Goal: Transaction & Acquisition: Purchase product/service

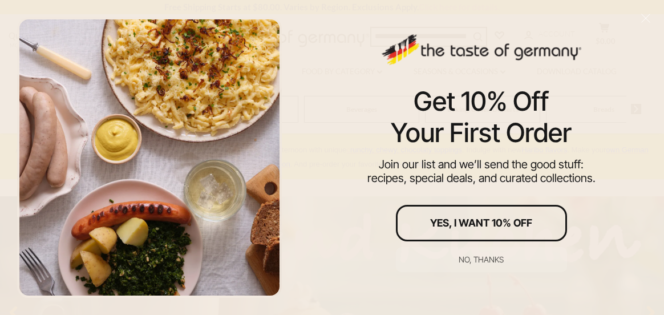
click at [490, 220] on div "Yes, I Want 10% Off" at bounding box center [481, 223] width 102 height 10
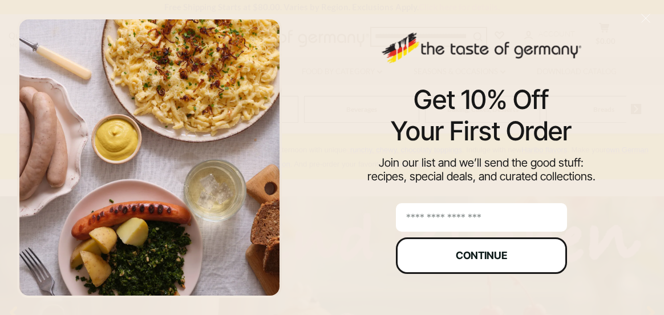
click at [479, 256] on div "Continue" at bounding box center [481, 256] width 51 height 10
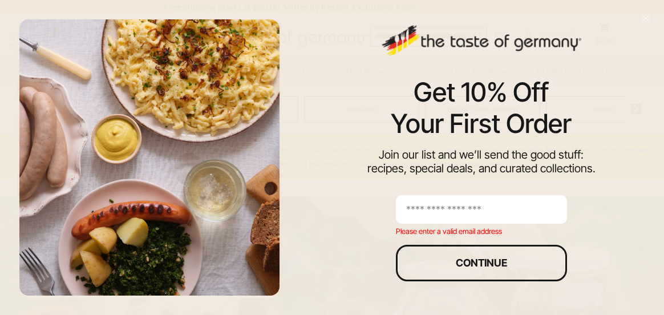
click at [455, 212] on input "email" at bounding box center [481, 209] width 171 height 29
type input "**********"
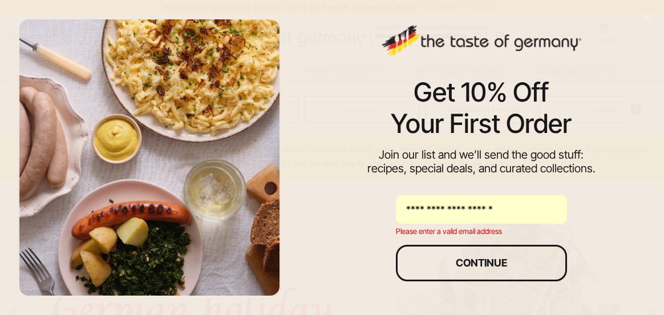
click at [485, 261] on div "Continue" at bounding box center [481, 263] width 51 height 10
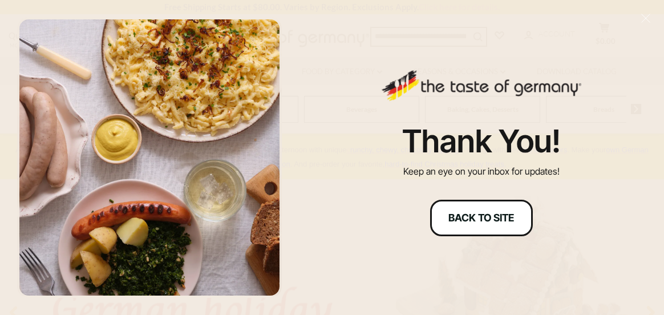
click at [481, 215] on div "Back to site" at bounding box center [482, 218] width 66 height 10
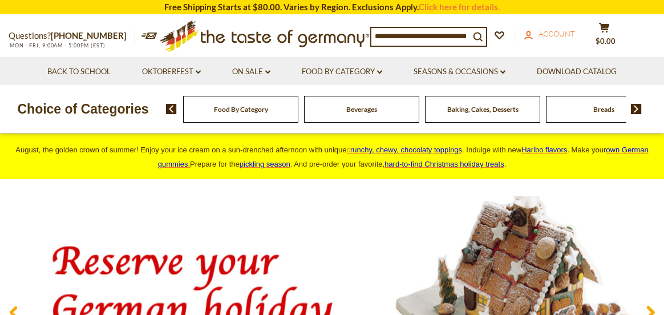
click at [566, 35] on span "Account" at bounding box center [557, 33] width 37 height 9
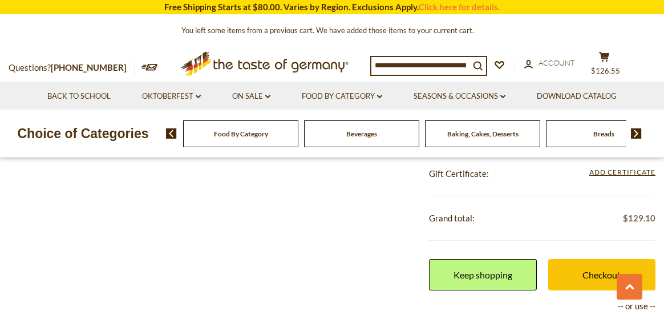
scroll to position [1370, 0]
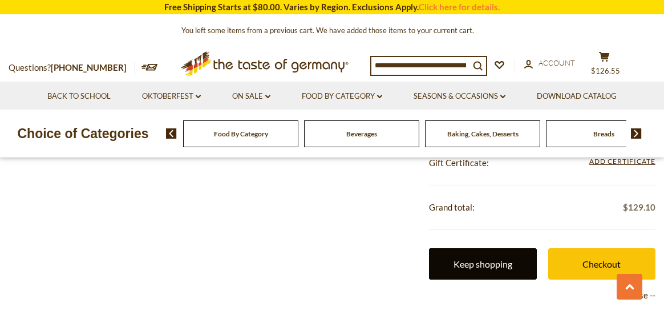
click at [492, 266] on link "Keep shopping" at bounding box center [482, 263] width 107 height 31
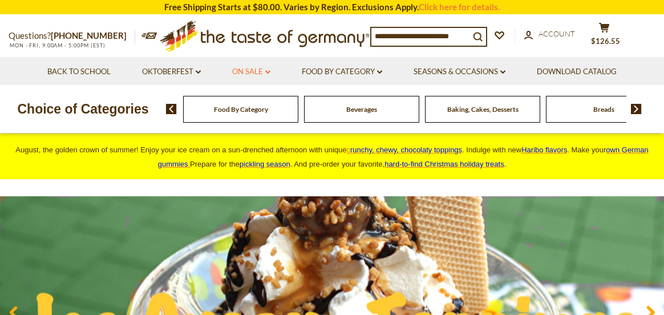
click at [248, 74] on link "On Sale dropdown_arrow" at bounding box center [251, 72] width 38 height 13
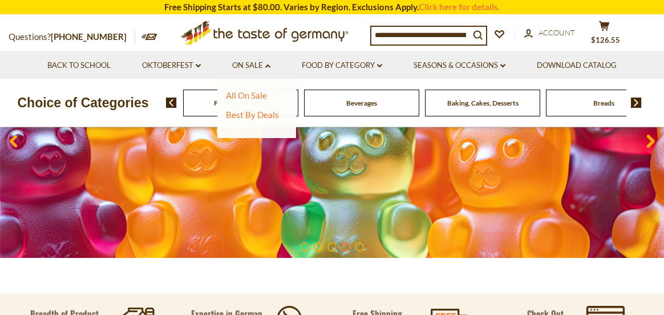
scroll to position [57, 0]
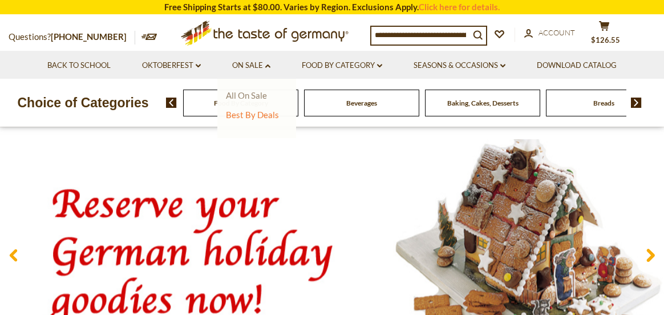
click at [252, 94] on link "All On Sale" at bounding box center [246, 95] width 41 height 10
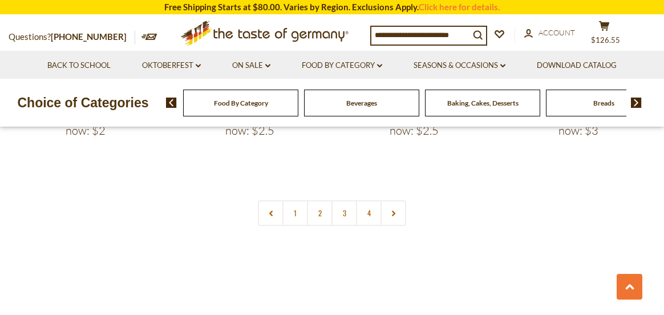
scroll to position [2740, 0]
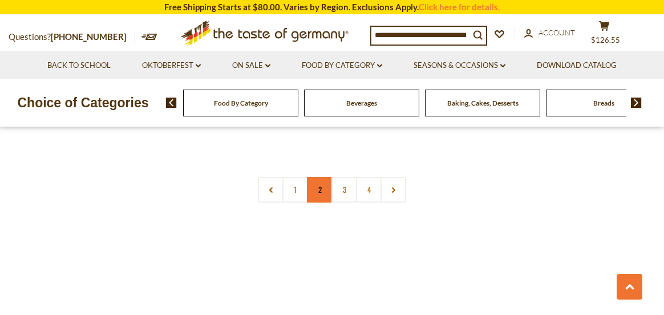
click at [317, 177] on link "2" at bounding box center [320, 190] width 26 height 26
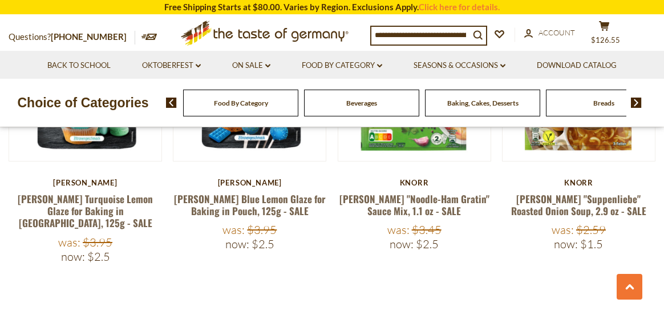
scroll to position [2662, 0]
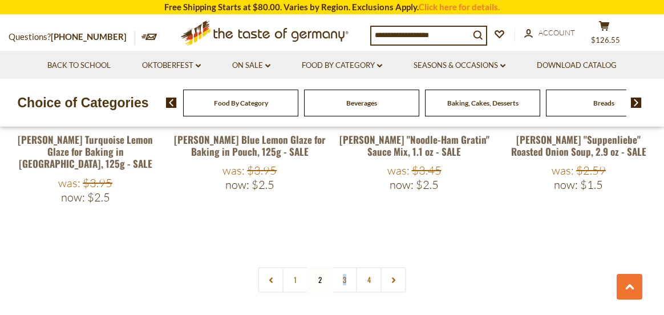
click at [344, 267] on link "3" at bounding box center [345, 280] width 26 height 26
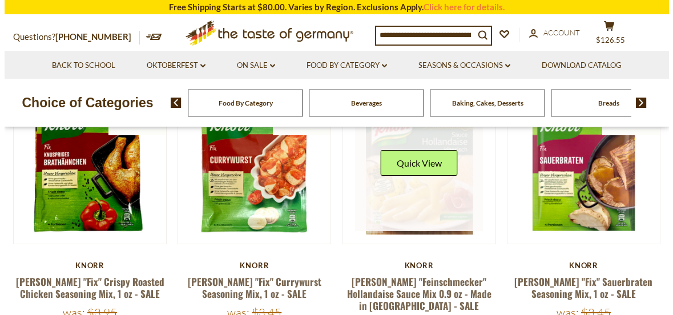
scroll to position [208, 0]
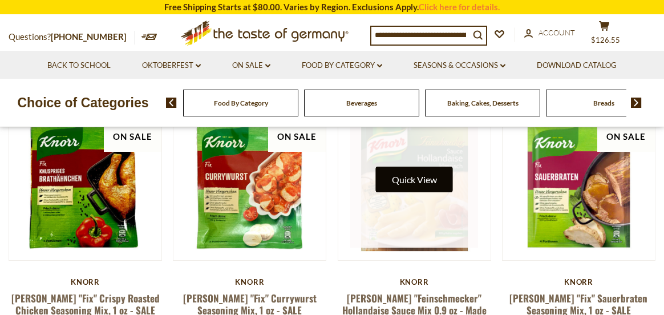
click at [416, 177] on button "Quick View" at bounding box center [414, 180] width 77 height 26
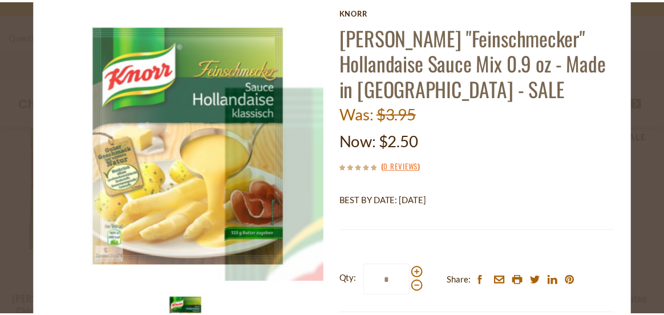
scroll to position [114, 0]
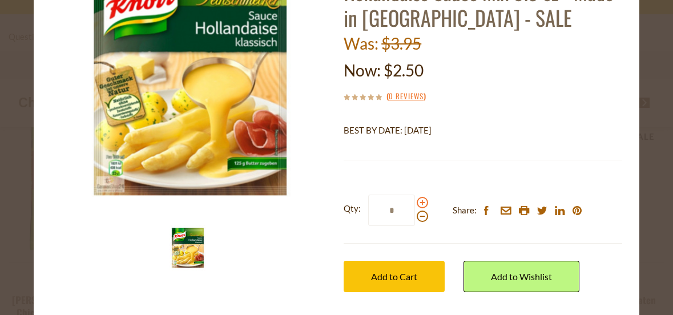
click at [418, 201] on span at bounding box center [422, 202] width 11 height 11
click at [415, 201] on input "*" at bounding box center [391, 210] width 47 height 31
click at [418, 201] on span at bounding box center [422, 202] width 11 height 11
click at [415, 201] on input "*" at bounding box center [391, 210] width 47 height 31
type input "*"
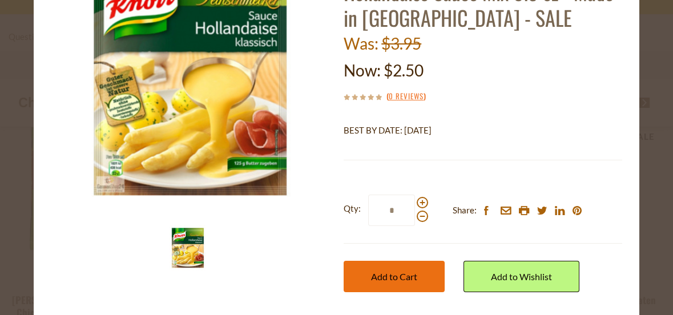
click at [393, 275] on span "Add to Cart" at bounding box center [394, 276] width 46 height 11
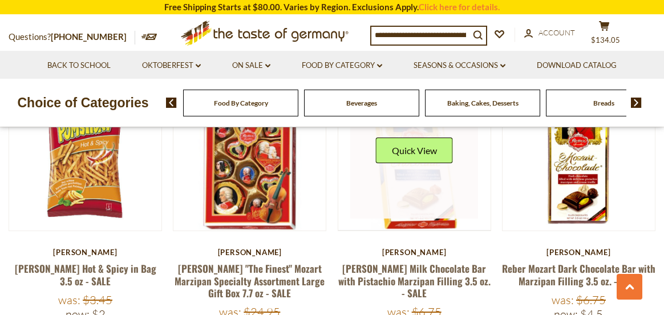
scroll to position [2491, 0]
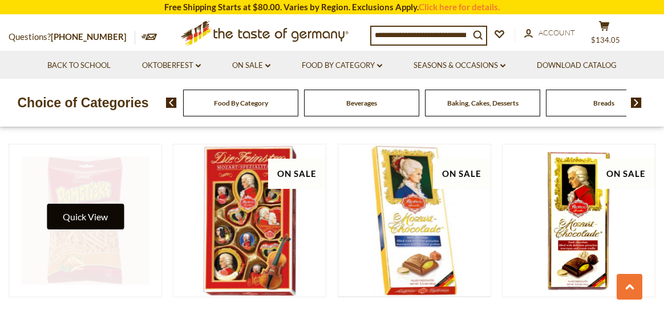
click at [96, 204] on button "Quick View" at bounding box center [85, 217] width 77 height 26
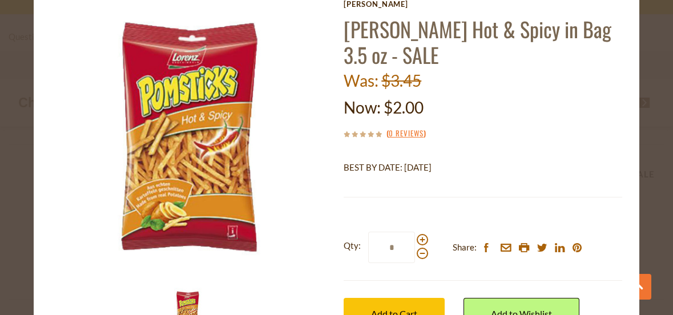
scroll to position [57, 0]
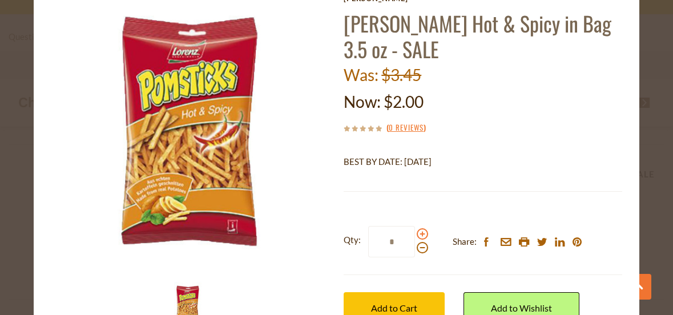
click at [417, 233] on span at bounding box center [422, 233] width 11 height 11
click at [415, 233] on input "*" at bounding box center [391, 241] width 47 height 31
type input "*"
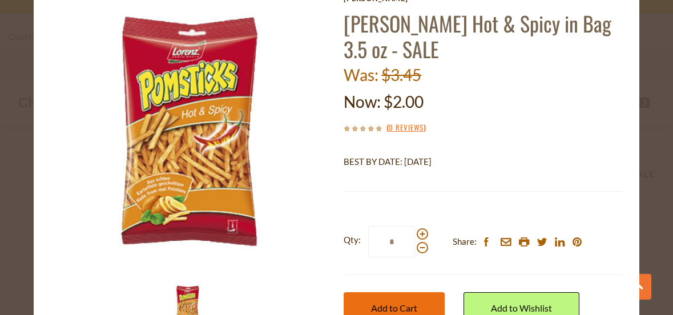
click at [399, 305] on span "Add to Cart" at bounding box center [394, 307] width 46 height 11
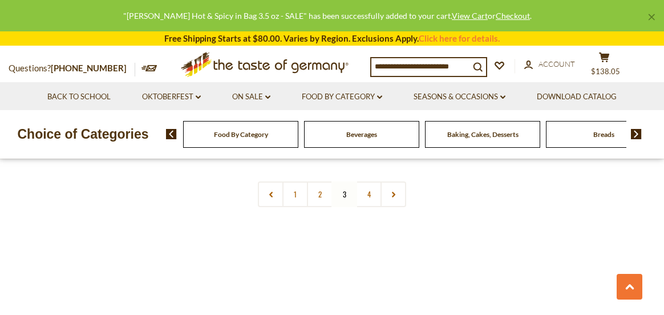
scroll to position [2719, 0]
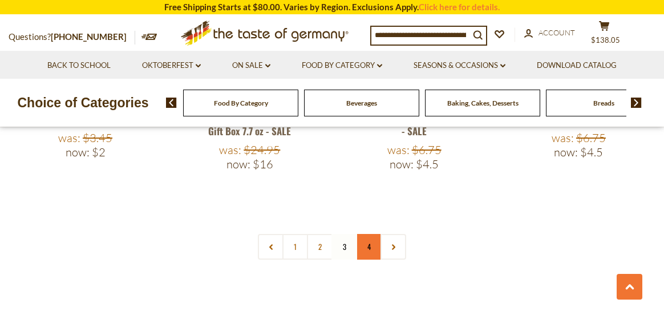
click at [368, 234] on link "4" at bounding box center [369, 247] width 26 height 26
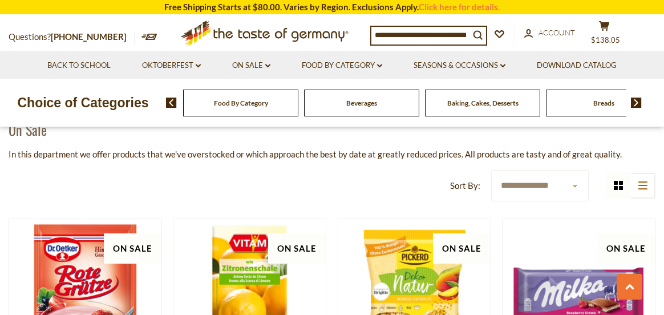
scroll to position [0, 0]
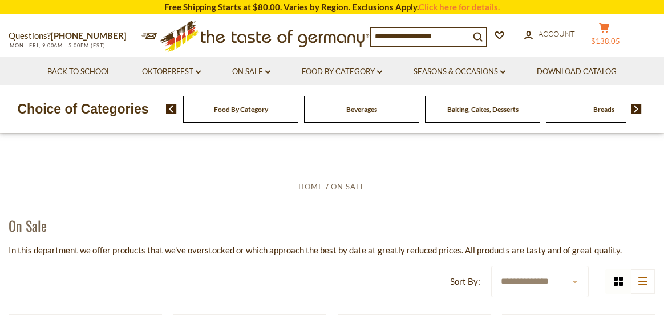
click at [608, 42] on span "$138.05" at bounding box center [605, 41] width 29 height 9
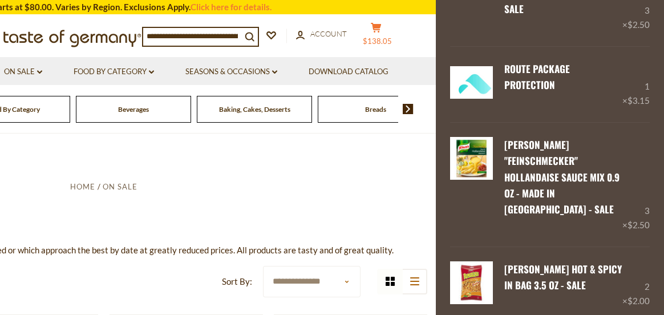
scroll to position [1115, 0]
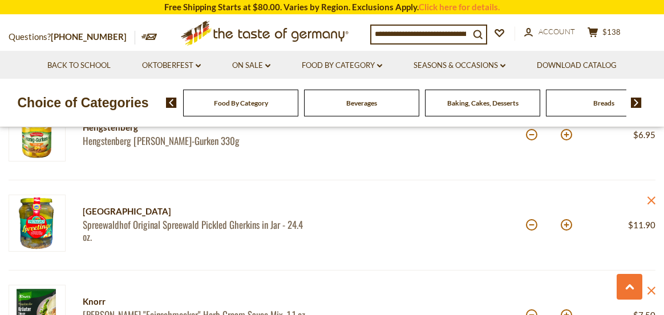
scroll to position [913, 0]
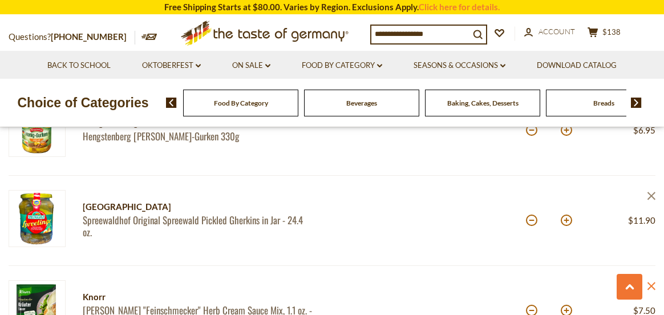
click at [652, 196] on icon at bounding box center [652, 196] width 8 height 8
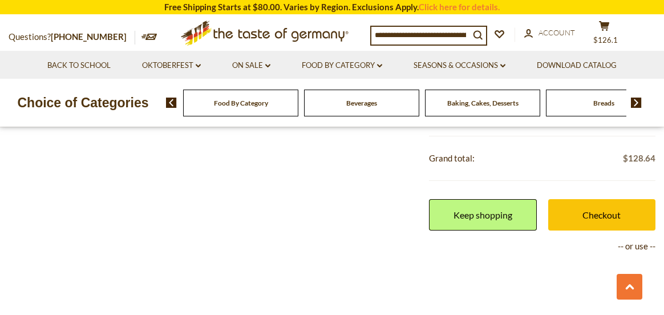
scroll to position [1484, 0]
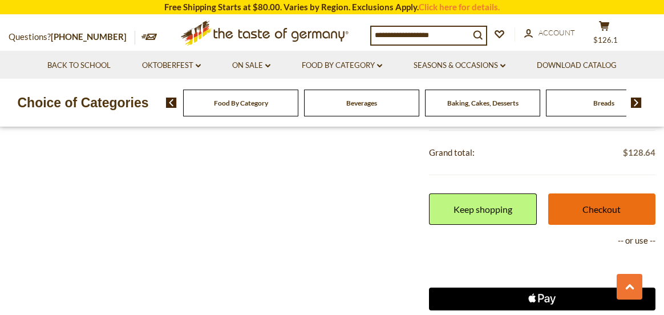
click at [605, 209] on link "Checkout" at bounding box center [601, 208] width 107 height 31
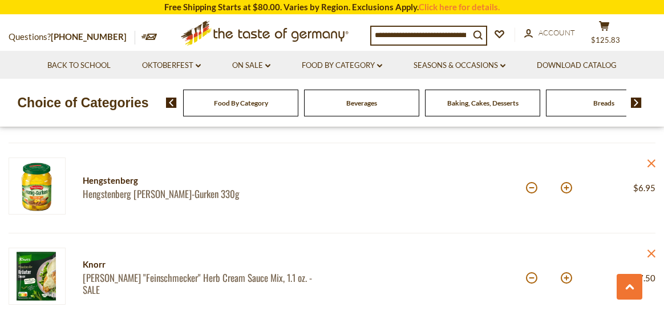
scroll to position [856, 0]
click at [652, 162] on icon at bounding box center [652, 163] width 8 height 8
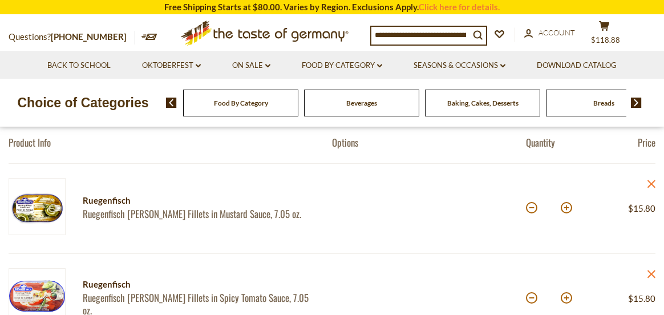
scroll to position [0, 0]
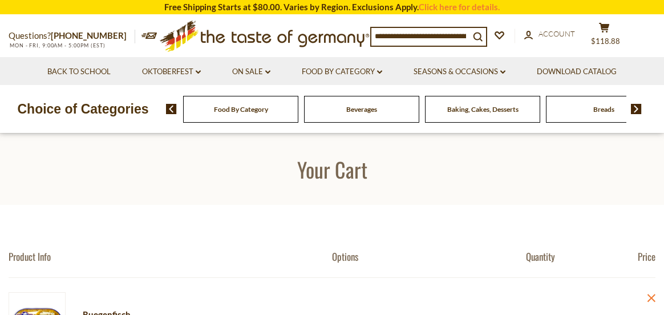
click at [636, 109] on img at bounding box center [636, 109] width 11 height 10
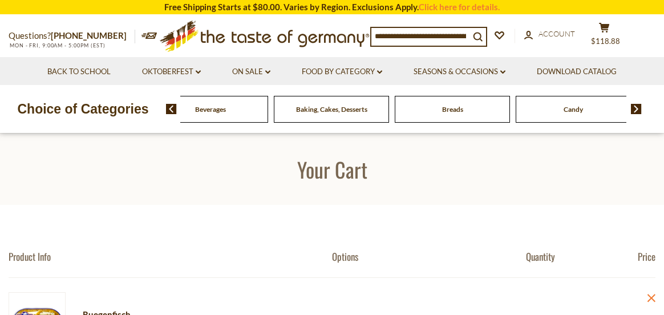
click at [636, 109] on img at bounding box center [636, 109] width 11 height 10
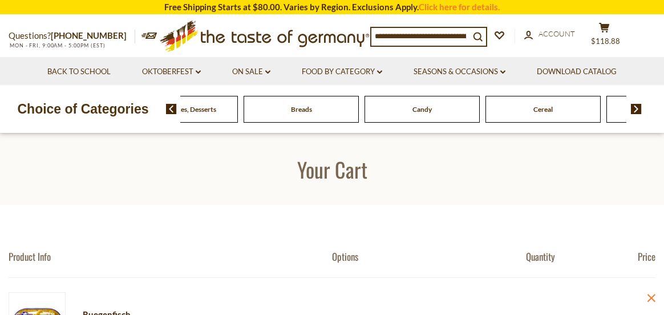
click at [636, 109] on img at bounding box center [636, 109] width 11 height 10
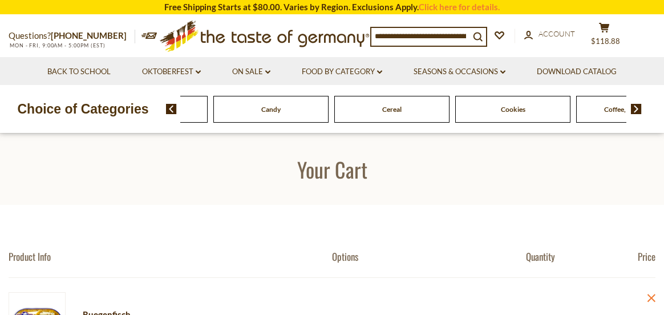
click at [636, 109] on img at bounding box center [636, 109] width 11 height 10
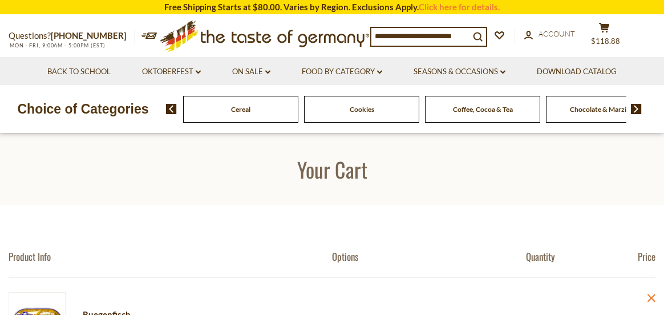
click at [636, 109] on img at bounding box center [636, 109] width 11 height 10
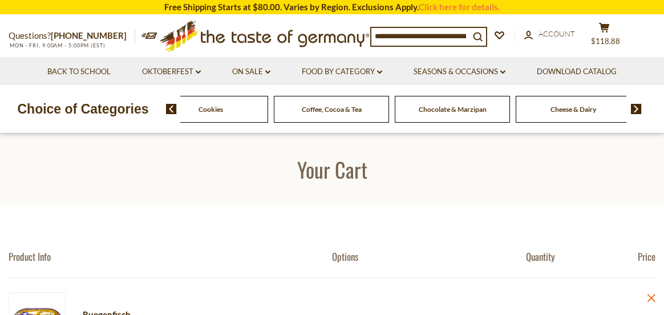
click at [636, 109] on img at bounding box center [636, 109] width 11 height 10
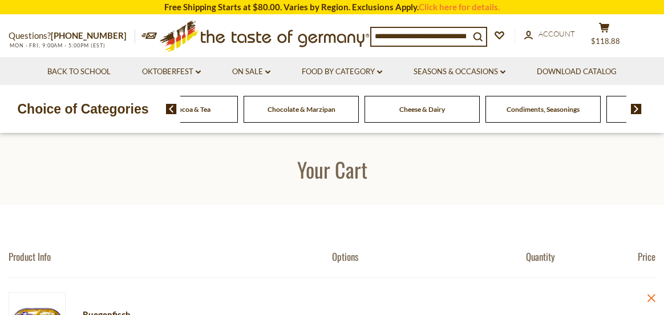
click at [636, 109] on img at bounding box center [636, 109] width 11 height 10
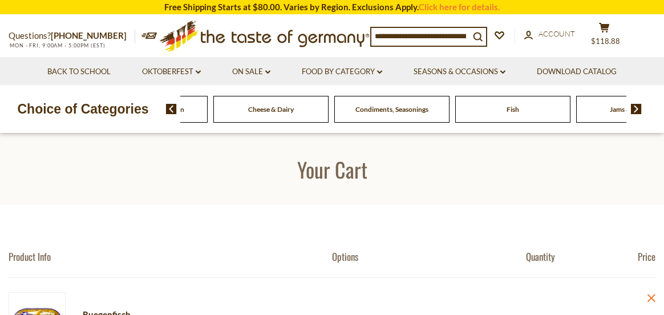
click at [636, 109] on img at bounding box center [636, 109] width 11 height 10
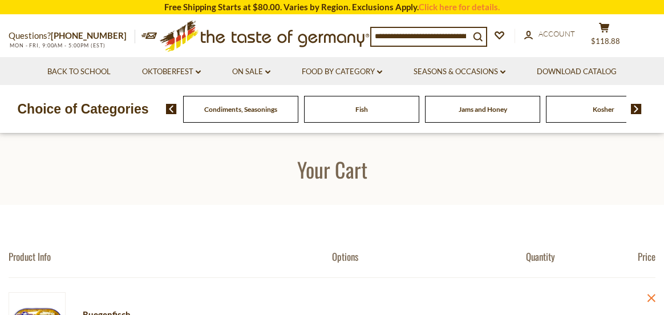
click at [636, 109] on img at bounding box center [636, 109] width 11 height 10
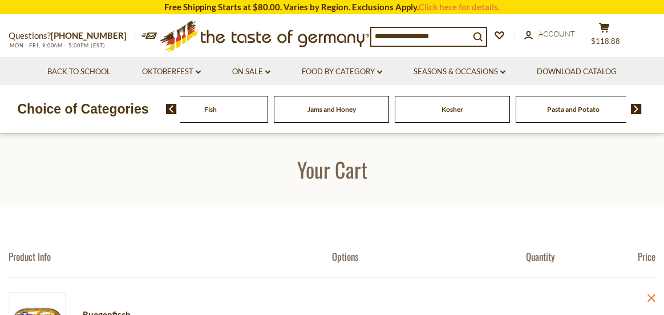
click at [636, 109] on img at bounding box center [636, 109] width 11 height 10
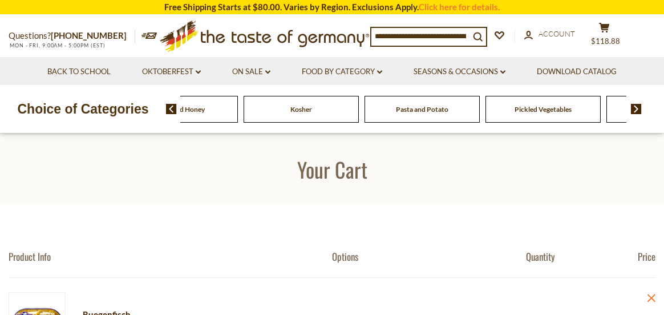
click at [636, 109] on img at bounding box center [636, 109] width 11 height 10
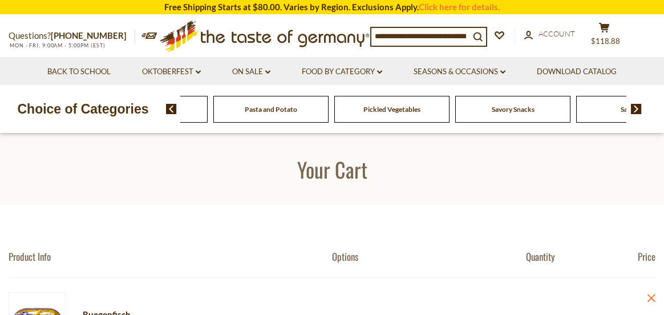
drag, startPoint x: 522, startPoint y: 116, endPoint x: 498, endPoint y: 109, distance: 25.6
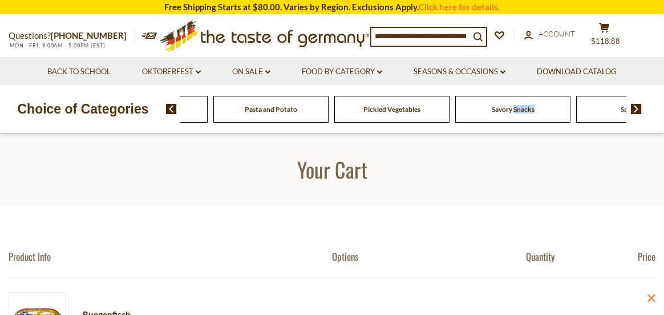
click at [498, 109] on span "Savory Snacks" at bounding box center [513, 109] width 43 height 9
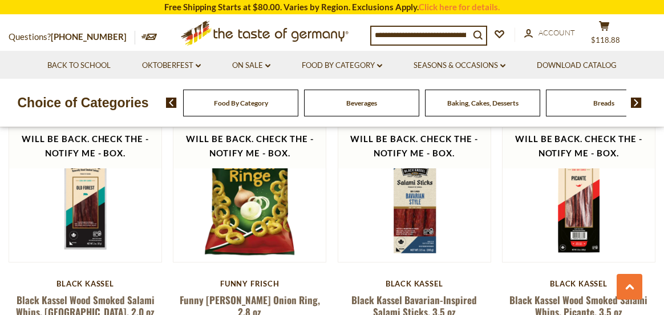
scroll to position [2625, 0]
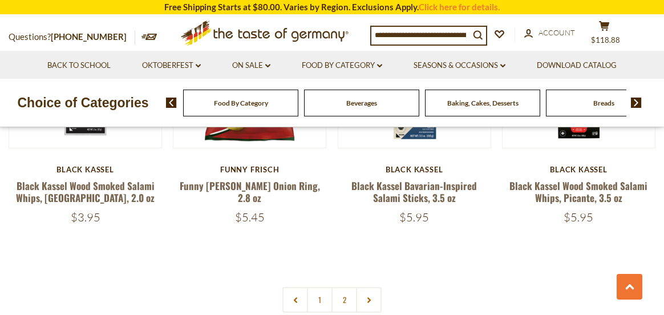
click at [638, 103] on img at bounding box center [636, 103] width 11 height 10
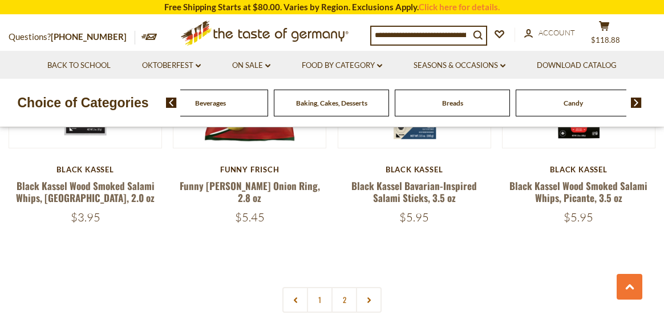
click at [638, 103] on img at bounding box center [636, 103] width 11 height 10
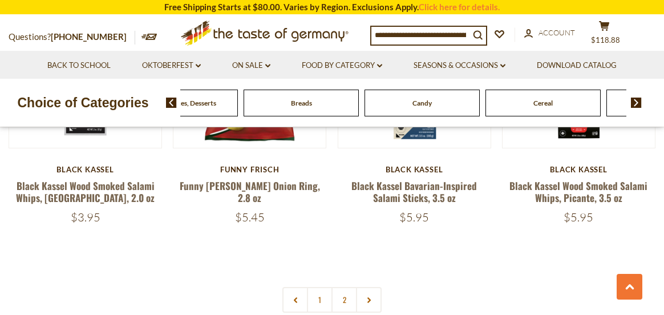
click at [638, 103] on img at bounding box center [636, 103] width 11 height 10
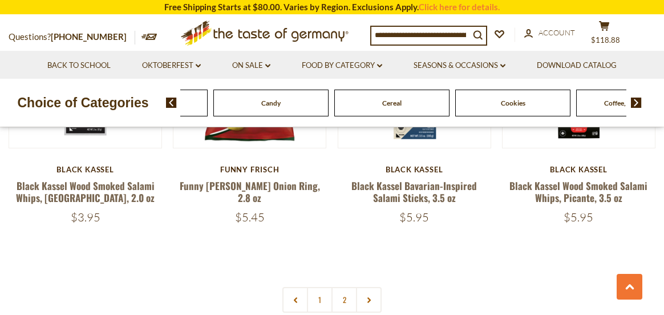
click at [638, 103] on img at bounding box center [636, 103] width 11 height 10
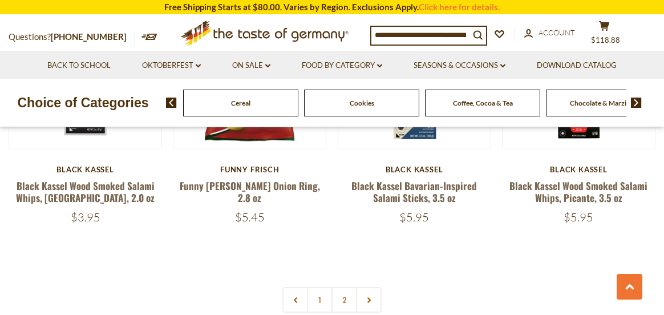
click at [638, 103] on img at bounding box center [636, 103] width 11 height 10
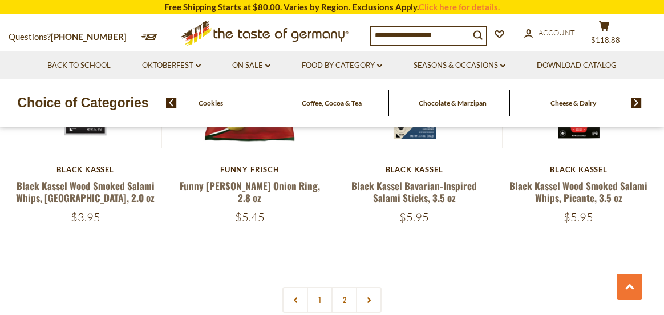
click at [638, 103] on img at bounding box center [636, 103] width 11 height 10
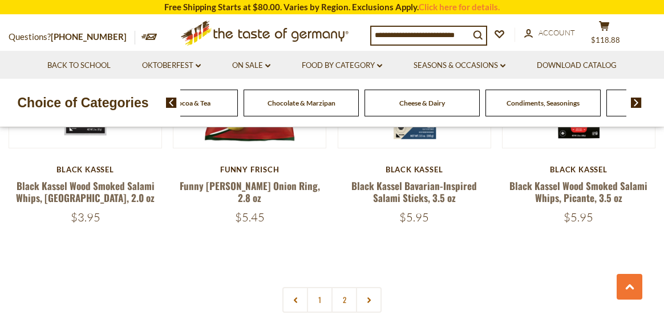
click at [638, 103] on img at bounding box center [636, 103] width 11 height 10
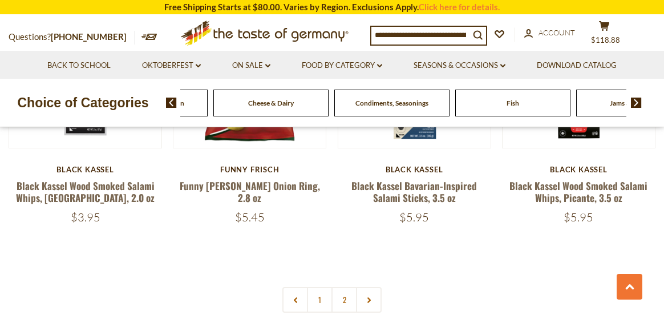
click at [638, 103] on img at bounding box center [636, 103] width 11 height 10
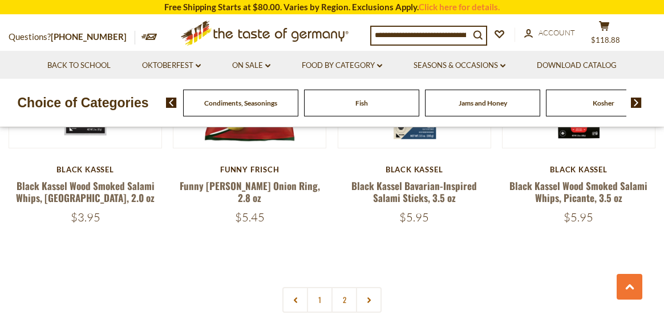
click at [638, 103] on img at bounding box center [636, 103] width 11 height 10
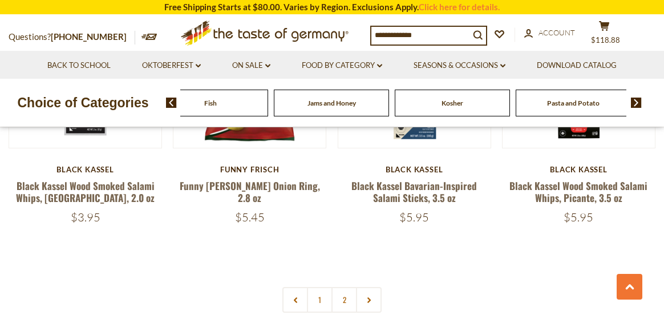
click at [638, 103] on img at bounding box center [636, 103] width 11 height 10
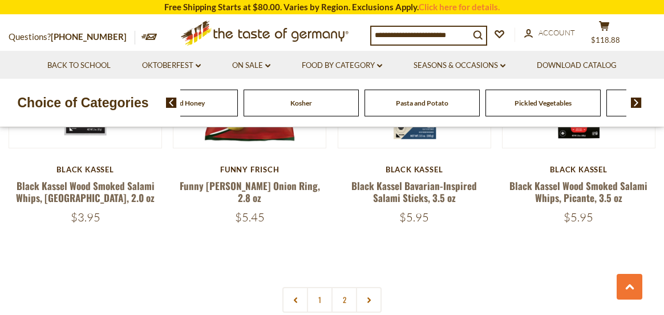
click at [638, 103] on img at bounding box center [636, 103] width 11 height 10
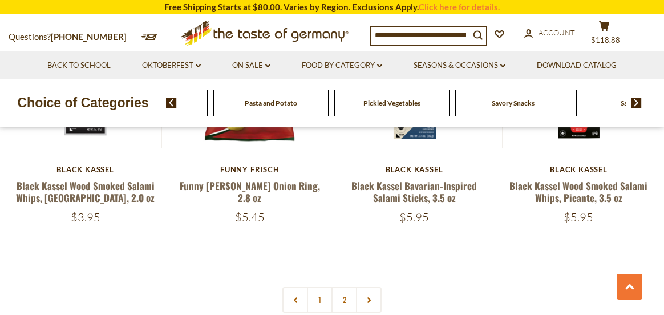
click at [638, 103] on img at bounding box center [636, 103] width 11 height 10
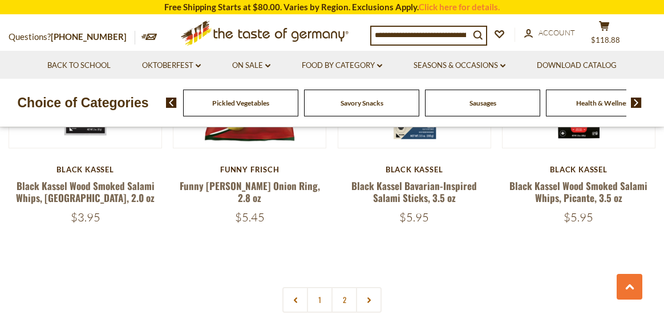
click at [486, 105] on span "Sausages" at bounding box center [483, 103] width 27 height 9
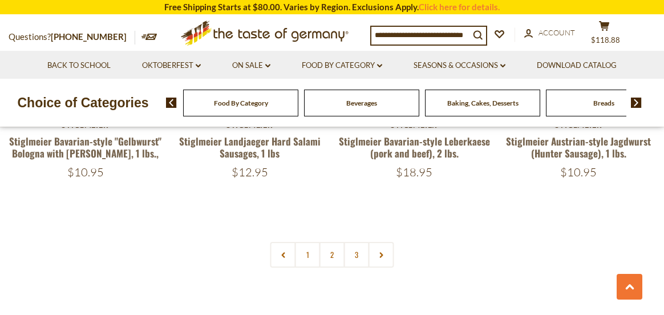
scroll to position [2740, 0]
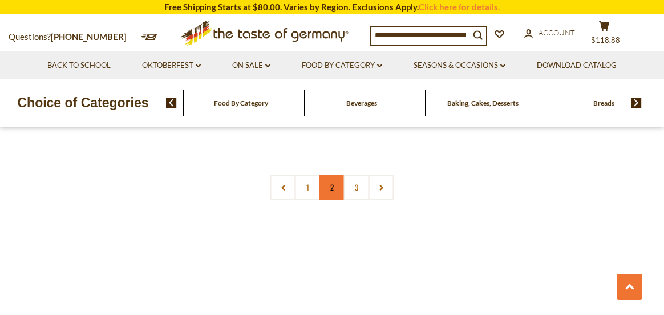
click at [332, 175] on link "2" at bounding box center [333, 188] width 26 height 26
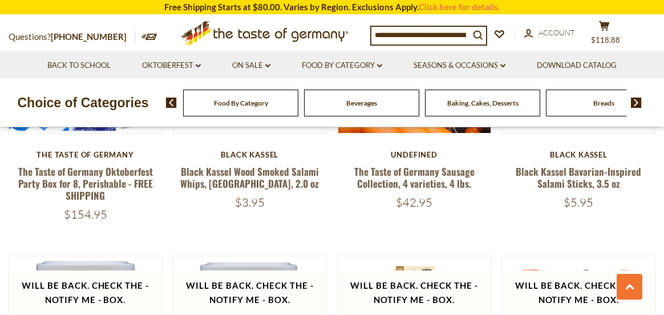
scroll to position [1915, 0]
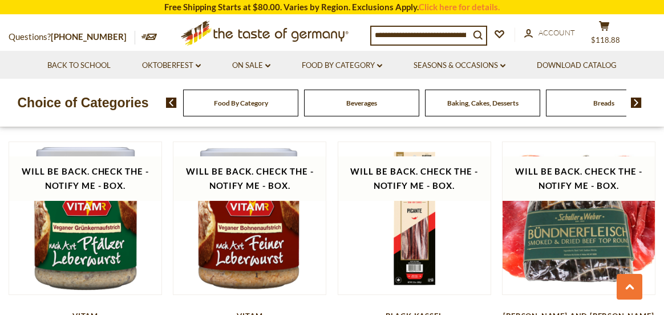
click at [634, 100] on img at bounding box center [636, 103] width 11 height 10
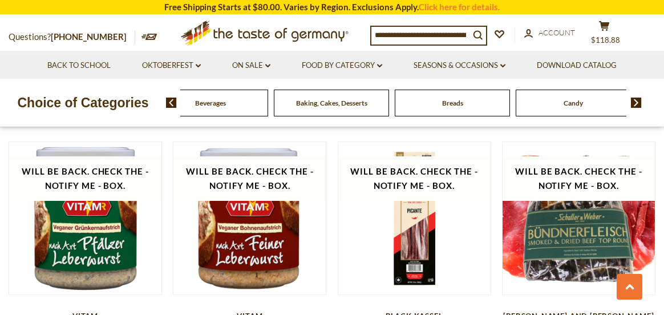
click at [634, 100] on img at bounding box center [636, 103] width 11 height 10
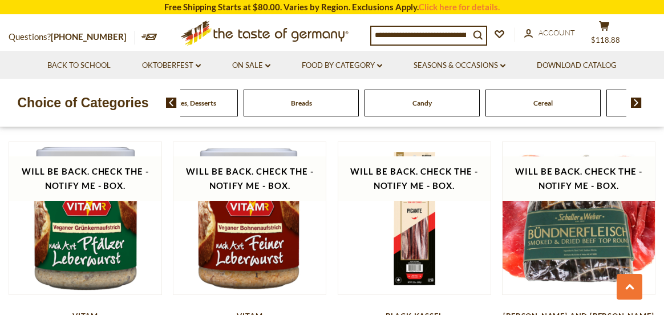
click at [634, 100] on img at bounding box center [636, 103] width 11 height 10
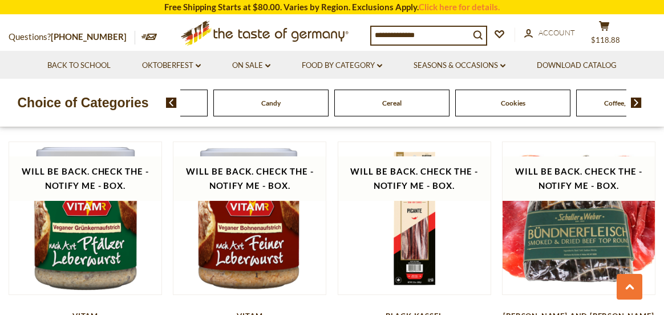
click at [634, 100] on img at bounding box center [636, 103] width 11 height 10
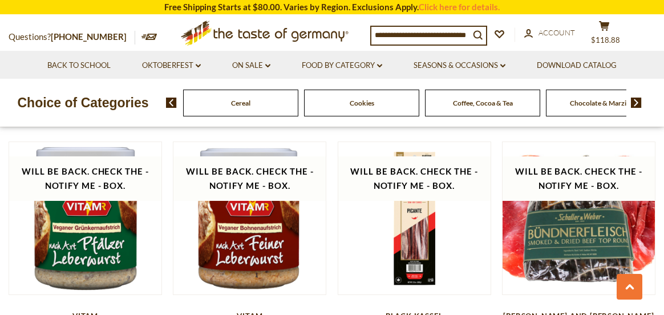
click at [634, 100] on img at bounding box center [636, 103] width 11 height 10
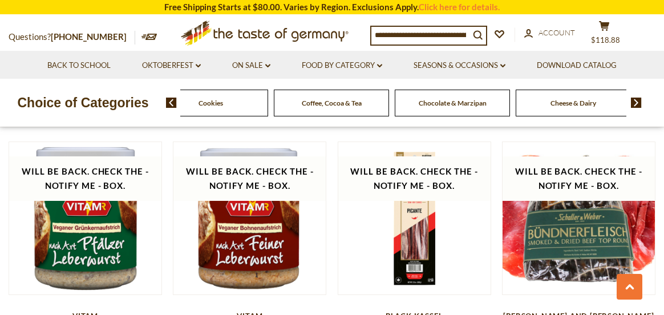
click at [634, 100] on img at bounding box center [636, 103] width 11 height 10
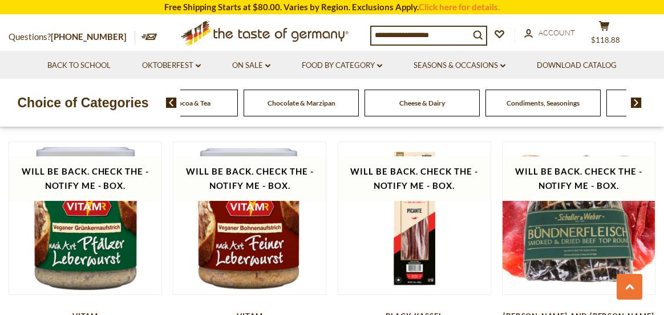
click at [634, 100] on img at bounding box center [636, 103] width 11 height 10
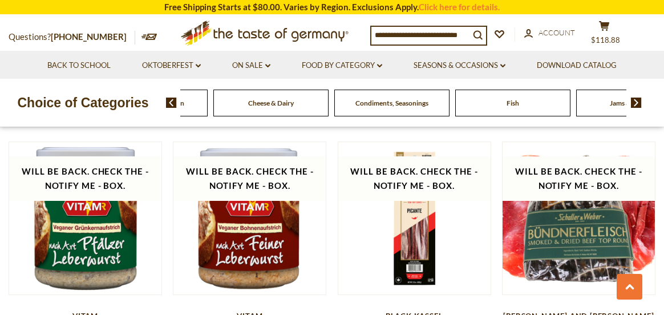
click at [634, 100] on img at bounding box center [636, 103] width 11 height 10
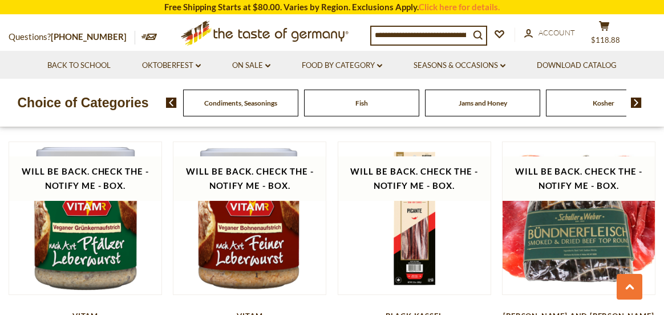
click at [175, 104] on img at bounding box center [171, 103] width 11 height 10
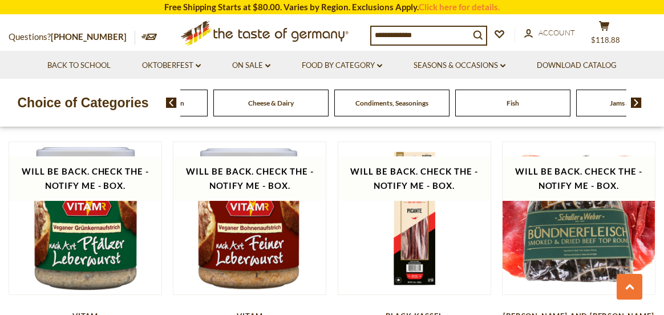
click at [175, 104] on img at bounding box center [171, 103] width 11 height 10
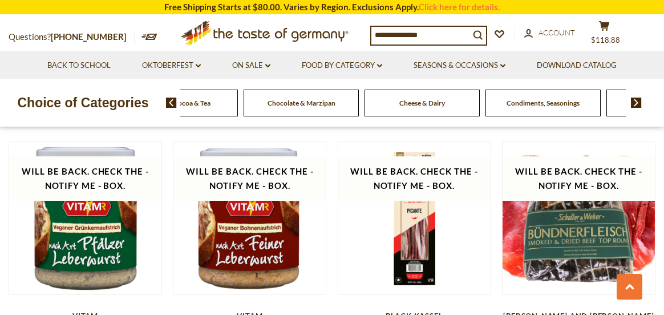
click at [175, 104] on img at bounding box center [171, 103] width 11 height 10
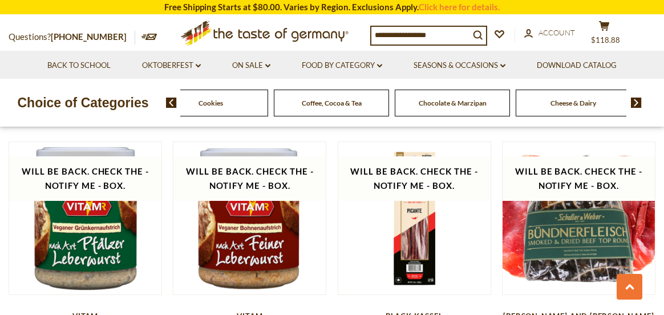
click at [175, 104] on img at bounding box center [171, 103] width 11 height 10
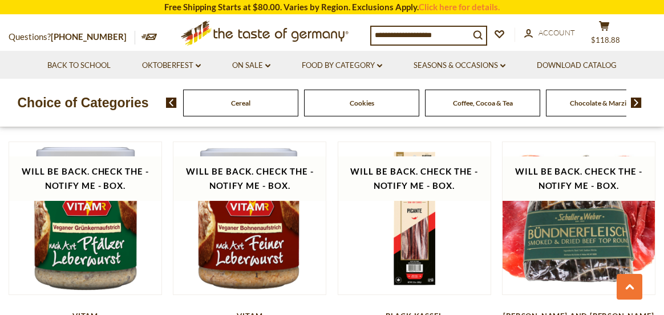
click at [175, 104] on img at bounding box center [171, 103] width 11 height 10
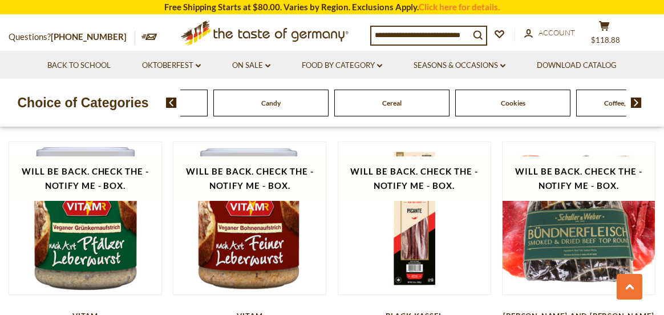
click at [175, 104] on img at bounding box center [171, 103] width 11 height 10
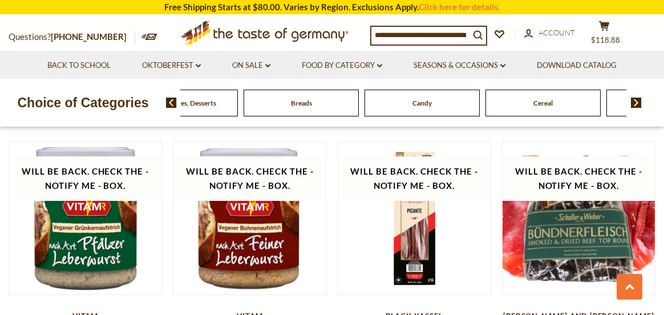
click at [175, 104] on img at bounding box center [171, 103] width 11 height 10
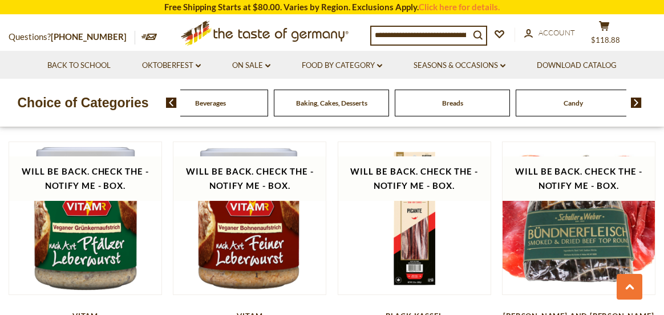
click at [175, 104] on img at bounding box center [171, 103] width 11 height 10
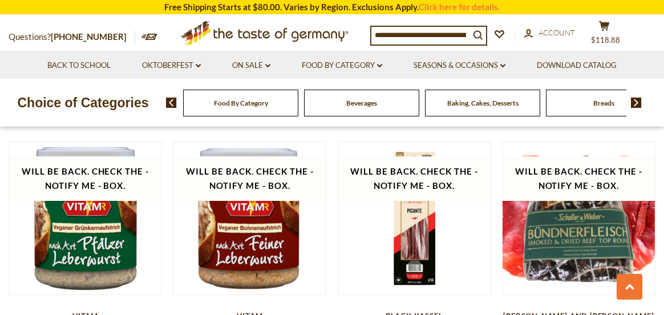
click at [175, 104] on img at bounding box center [171, 103] width 11 height 10
click at [479, 102] on span "Baking, Cakes, Desserts" at bounding box center [477, 103] width 71 height 9
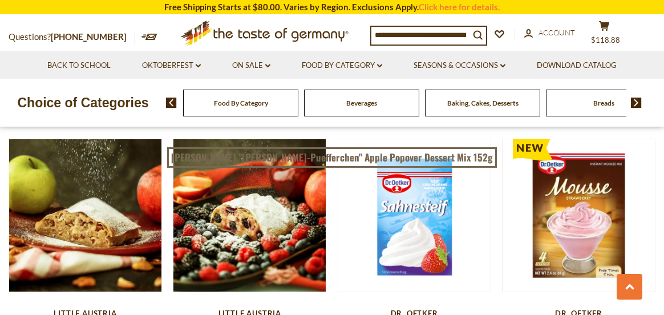
scroll to position [1655, 0]
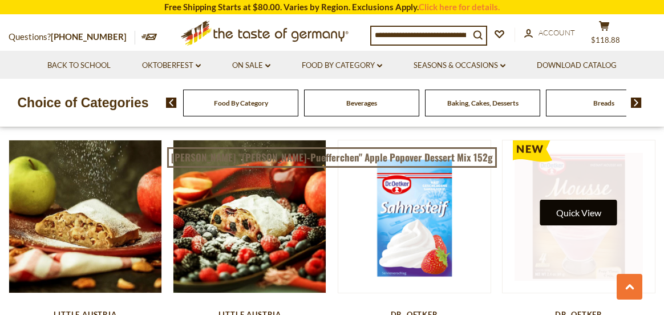
click at [589, 200] on button "Quick View" at bounding box center [578, 213] width 77 height 26
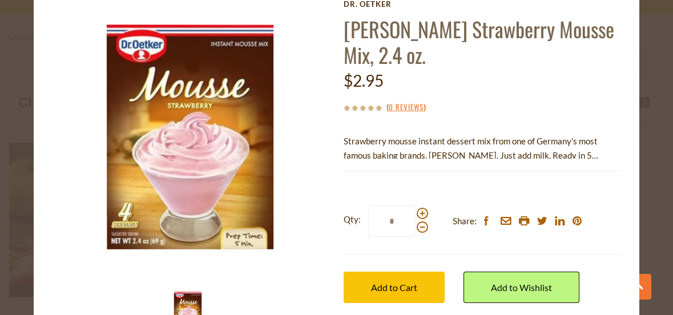
scroll to position [57, 0]
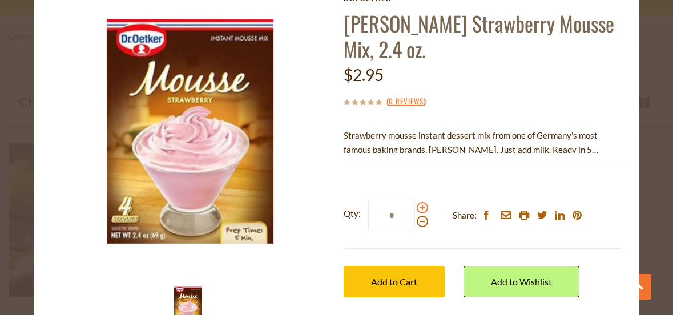
click at [417, 205] on span at bounding box center [422, 207] width 11 height 11
click at [415, 205] on input "*" at bounding box center [391, 215] width 47 height 31
click at [417, 205] on span at bounding box center [422, 207] width 11 height 11
click at [415, 205] on input "*" at bounding box center [391, 215] width 47 height 31
click at [417, 205] on span at bounding box center [422, 207] width 11 height 11
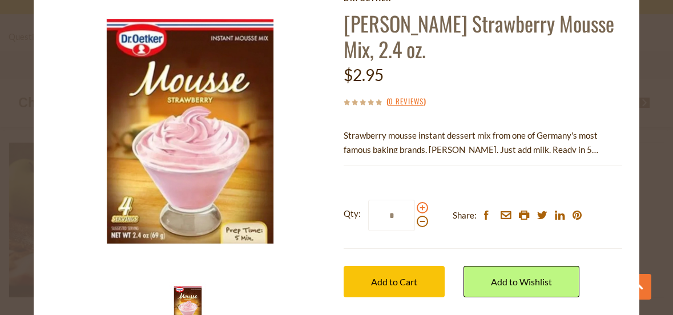
click at [415, 205] on input "*" at bounding box center [391, 215] width 47 height 31
type input "*"
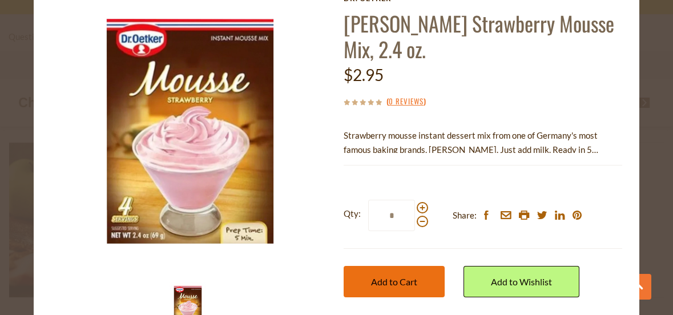
click at [393, 279] on span "Add to Cart" at bounding box center [394, 281] width 46 height 11
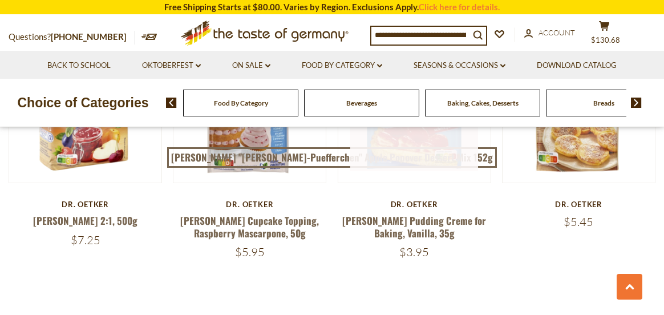
scroll to position [2625, 0]
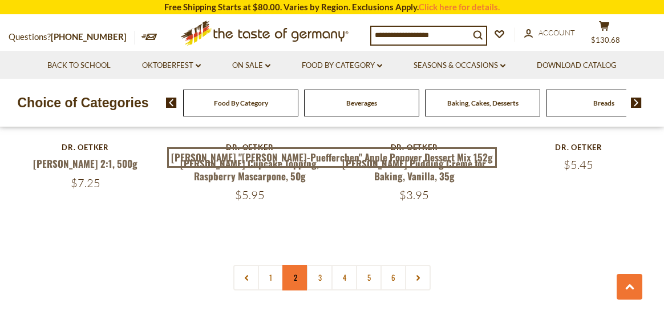
click at [297, 265] on link "2" at bounding box center [296, 278] width 26 height 26
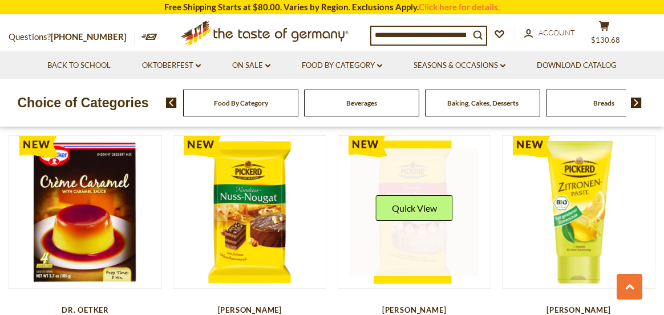
scroll to position [887, 0]
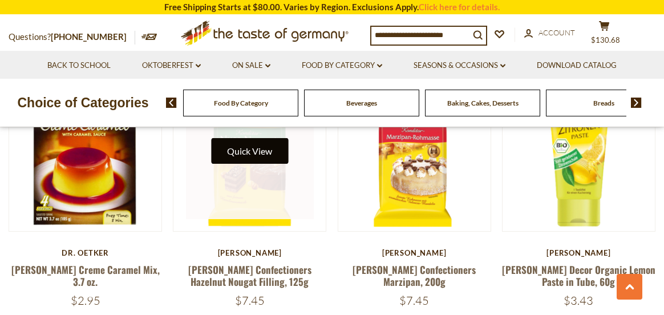
click at [262, 139] on button "Quick View" at bounding box center [249, 151] width 77 height 26
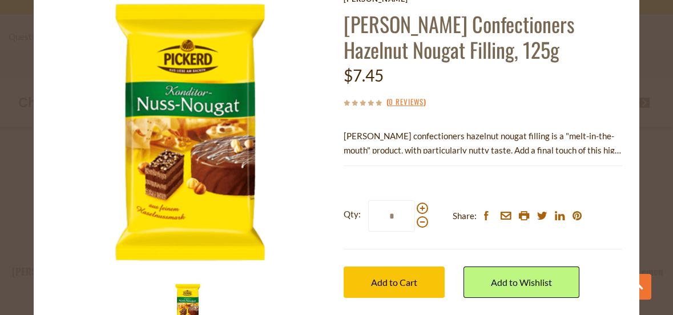
scroll to position [57, 0]
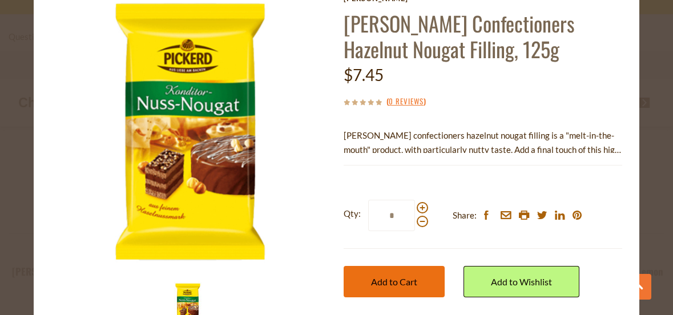
click at [403, 283] on span "Add to Cart" at bounding box center [394, 281] width 46 height 11
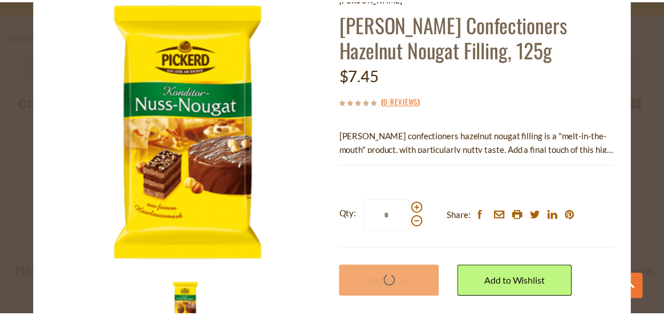
scroll to position [887, 0]
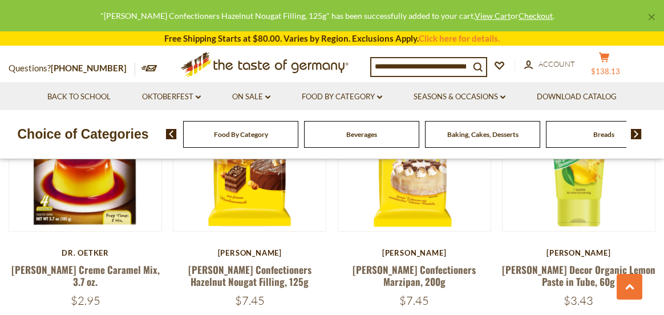
click at [614, 72] on span "$138.13" at bounding box center [605, 71] width 29 height 9
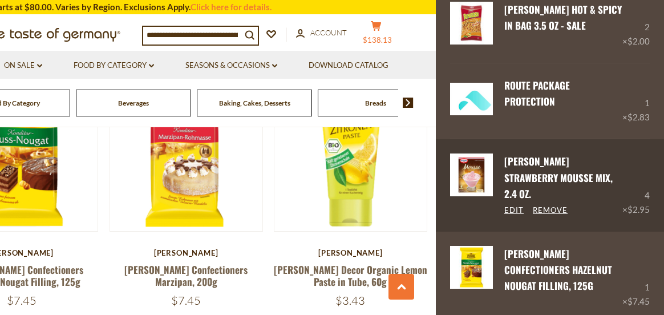
scroll to position [1115, 0]
